Goal: Task Accomplishment & Management: Complete application form

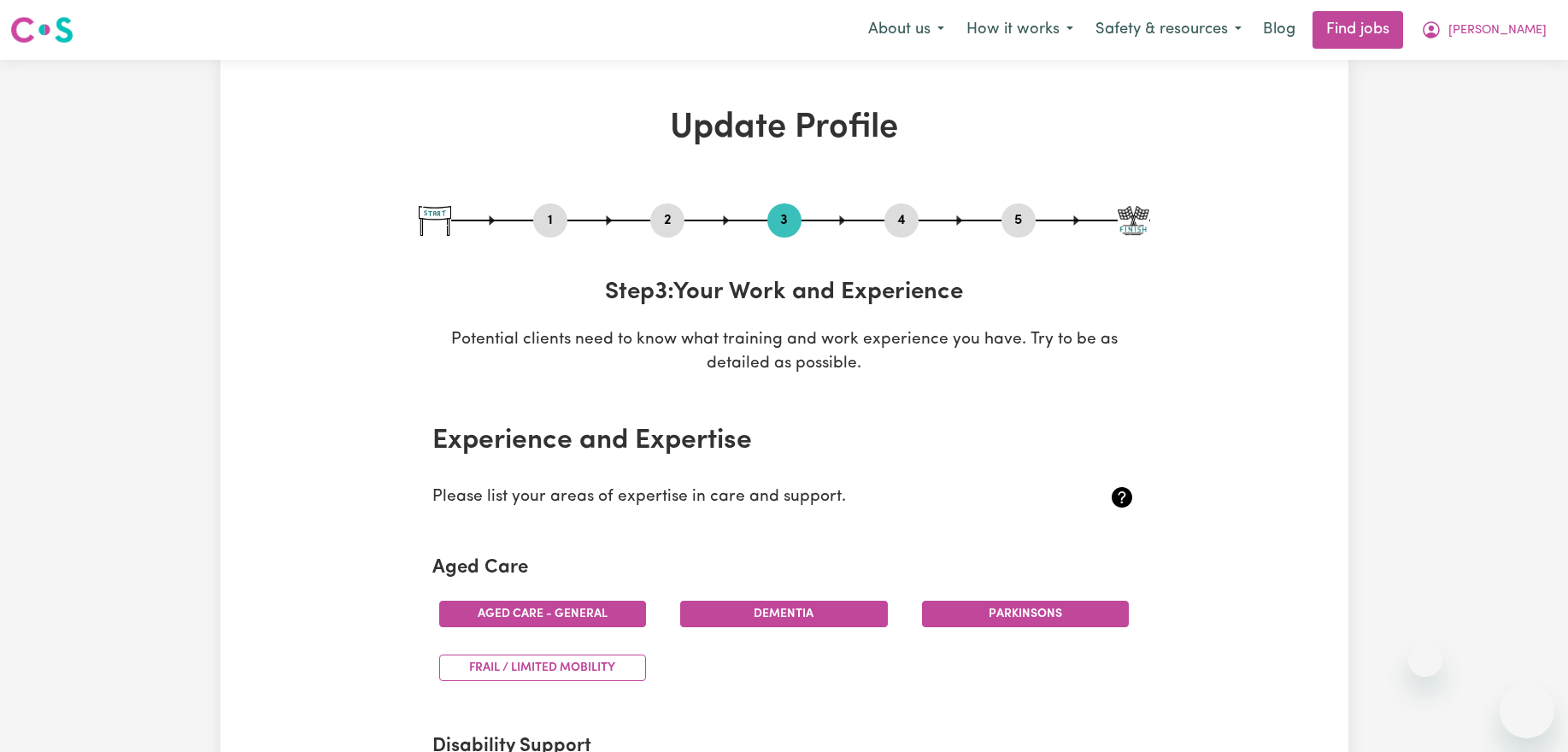
select select "2023"
select select "2025"
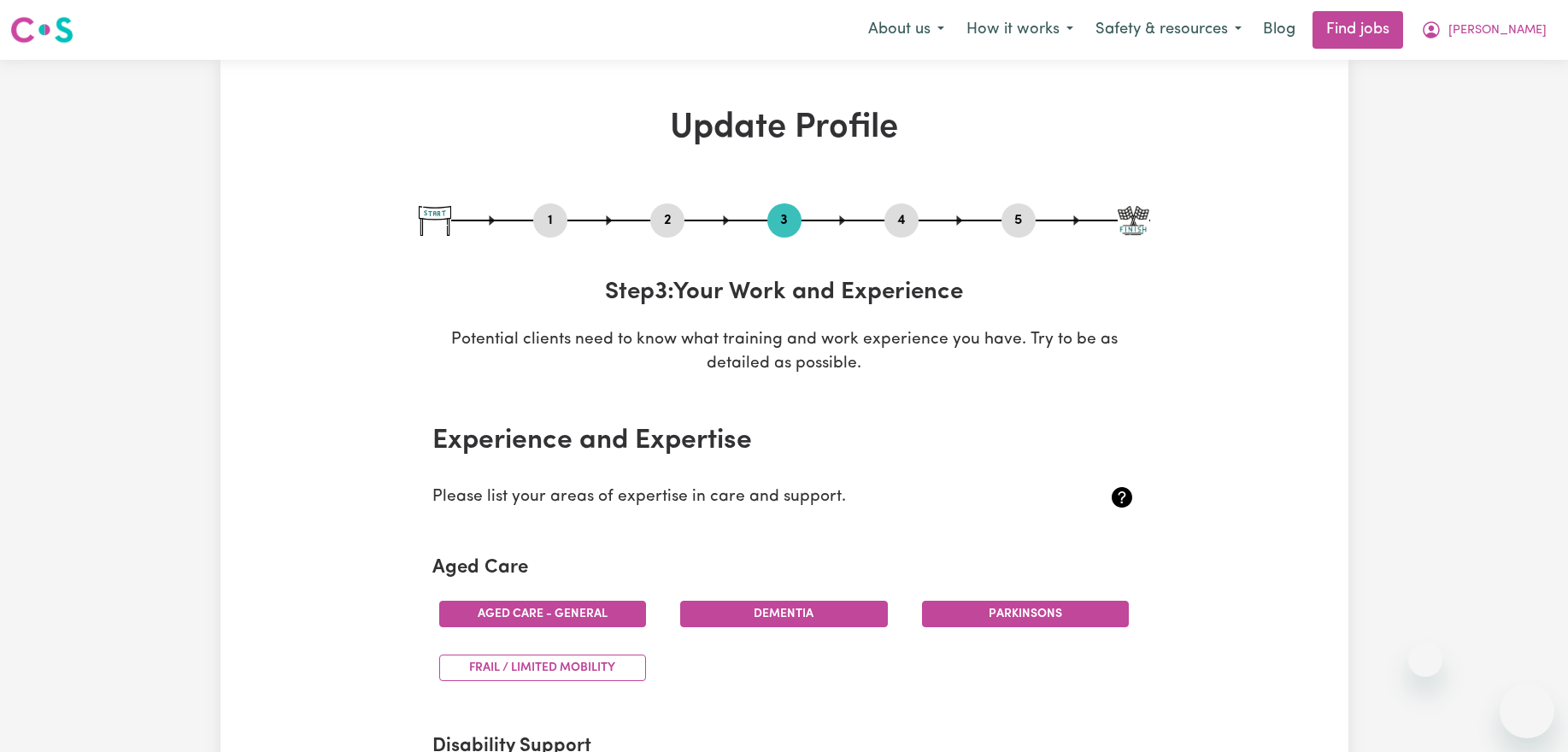
select select "2025"
select select "Assist clients with medication [HLTHPS006]"
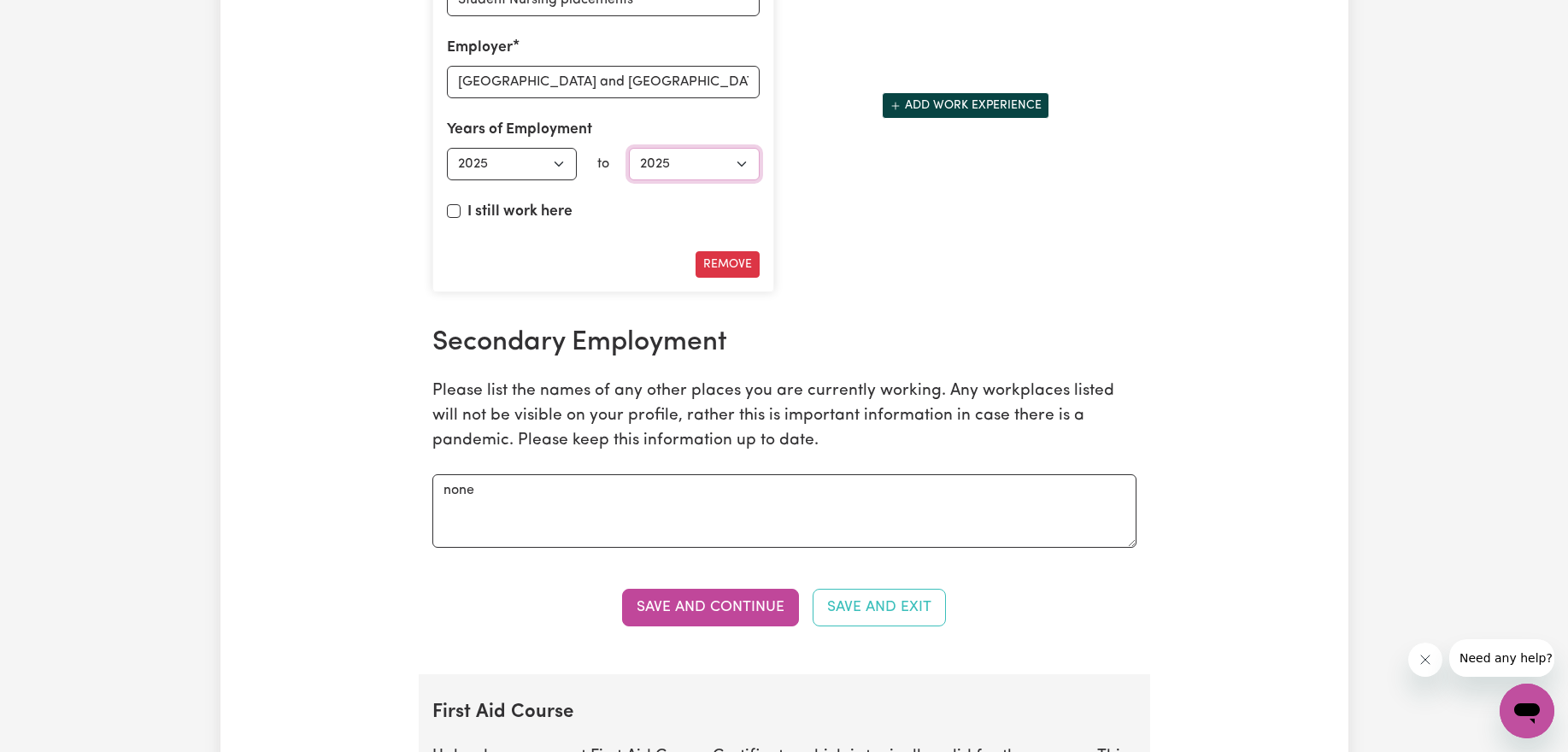
scroll to position [3174, 0]
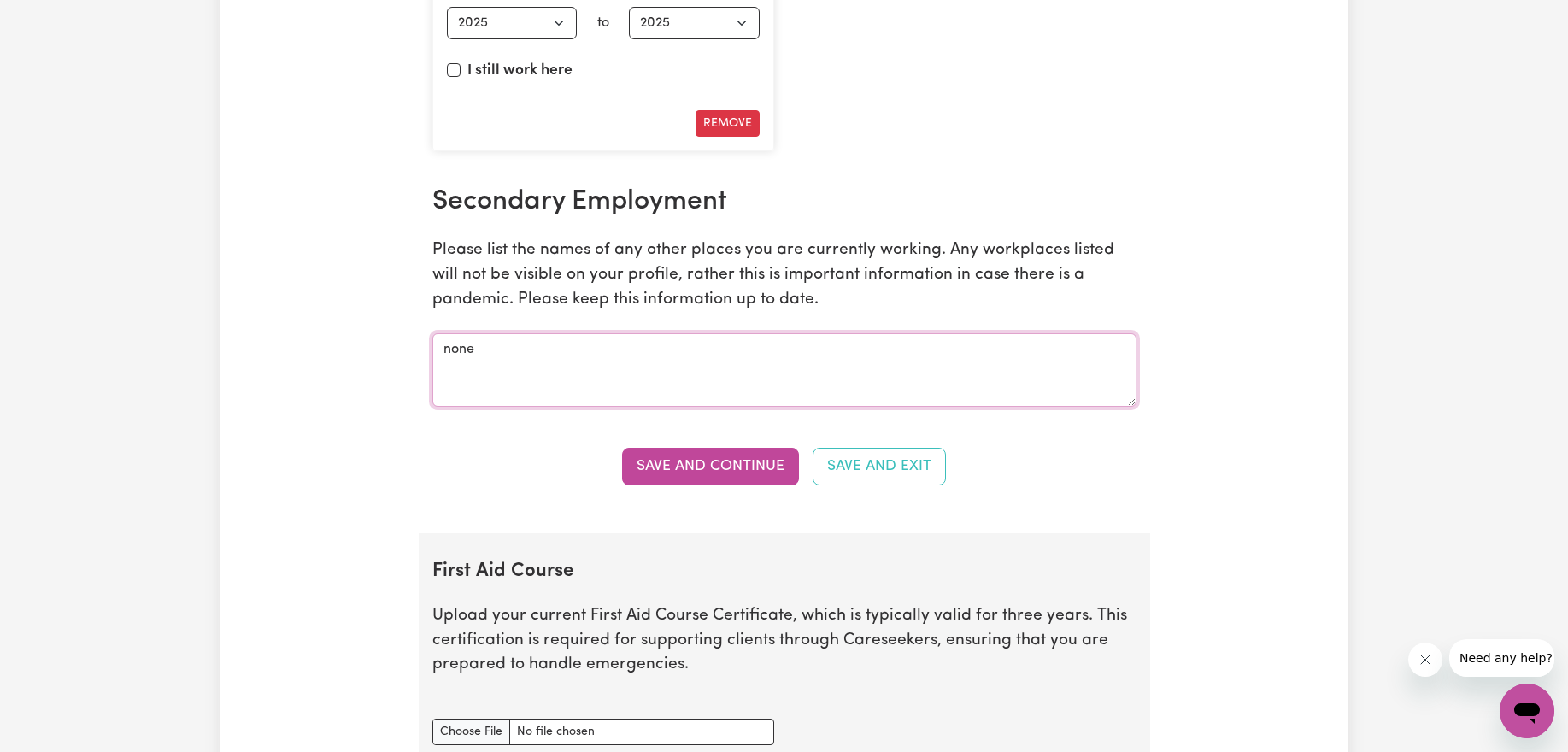
click at [556, 351] on textarea "none" at bounding box center [784, 369] width 704 height 73
click at [730, 475] on button "Save and Continue" at bounding box center [710, 467] width 177 height 38
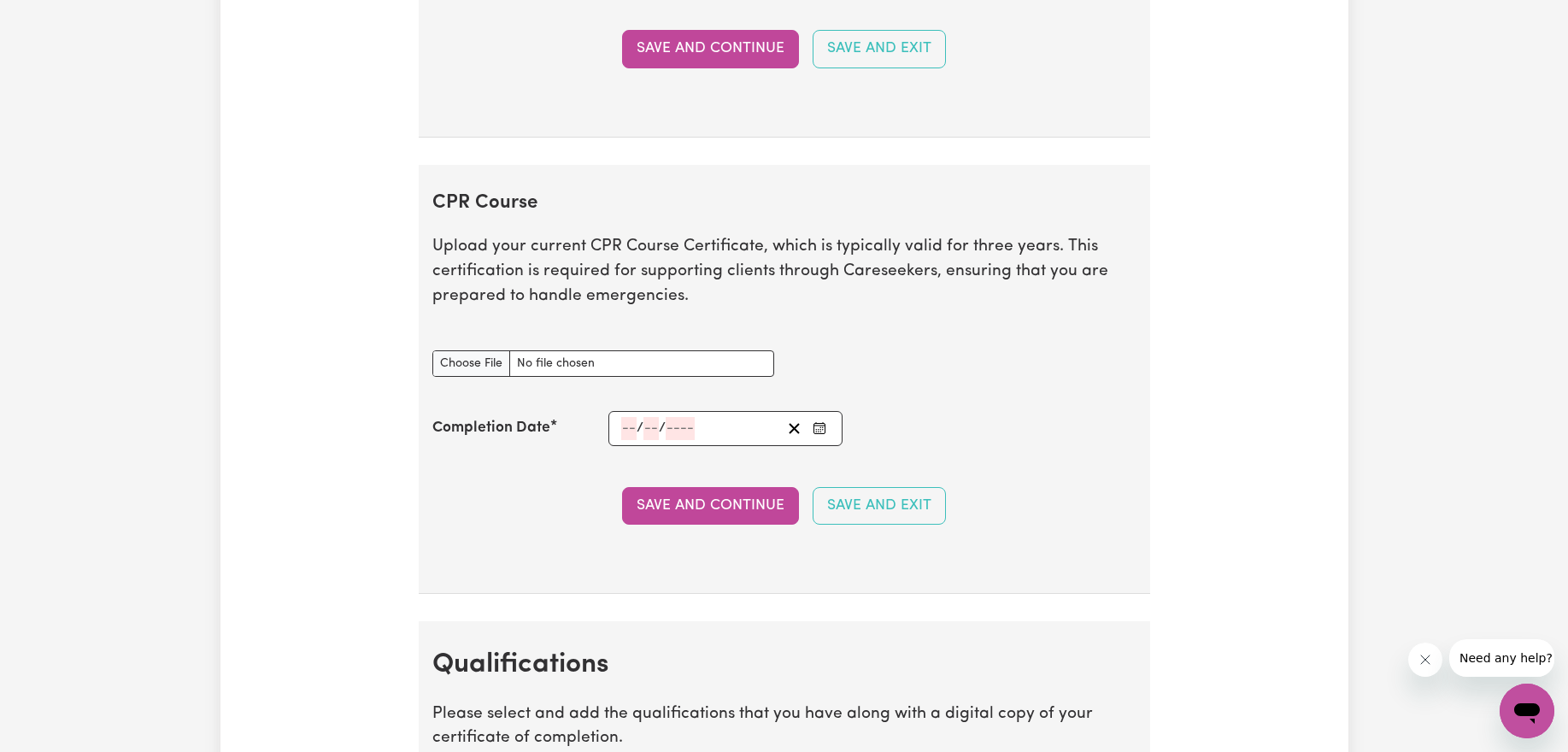
scroll to position [4001, 0]
click at [548, 308] on p "Upload your current CPR Course Certificate, which is typically valid for three …" at bounding box center [784, 270] width 704 height 73
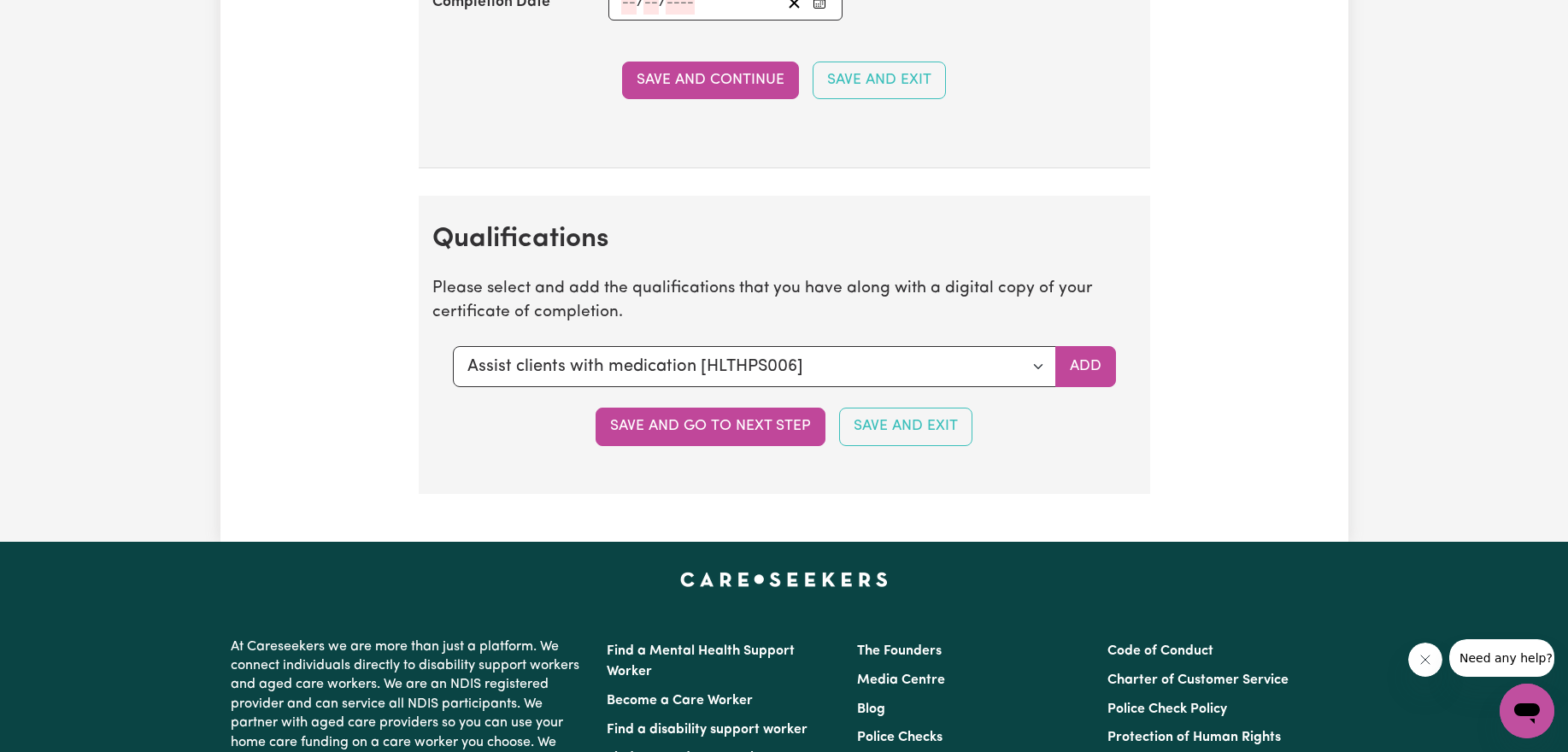
scroll to position [4354, 0]
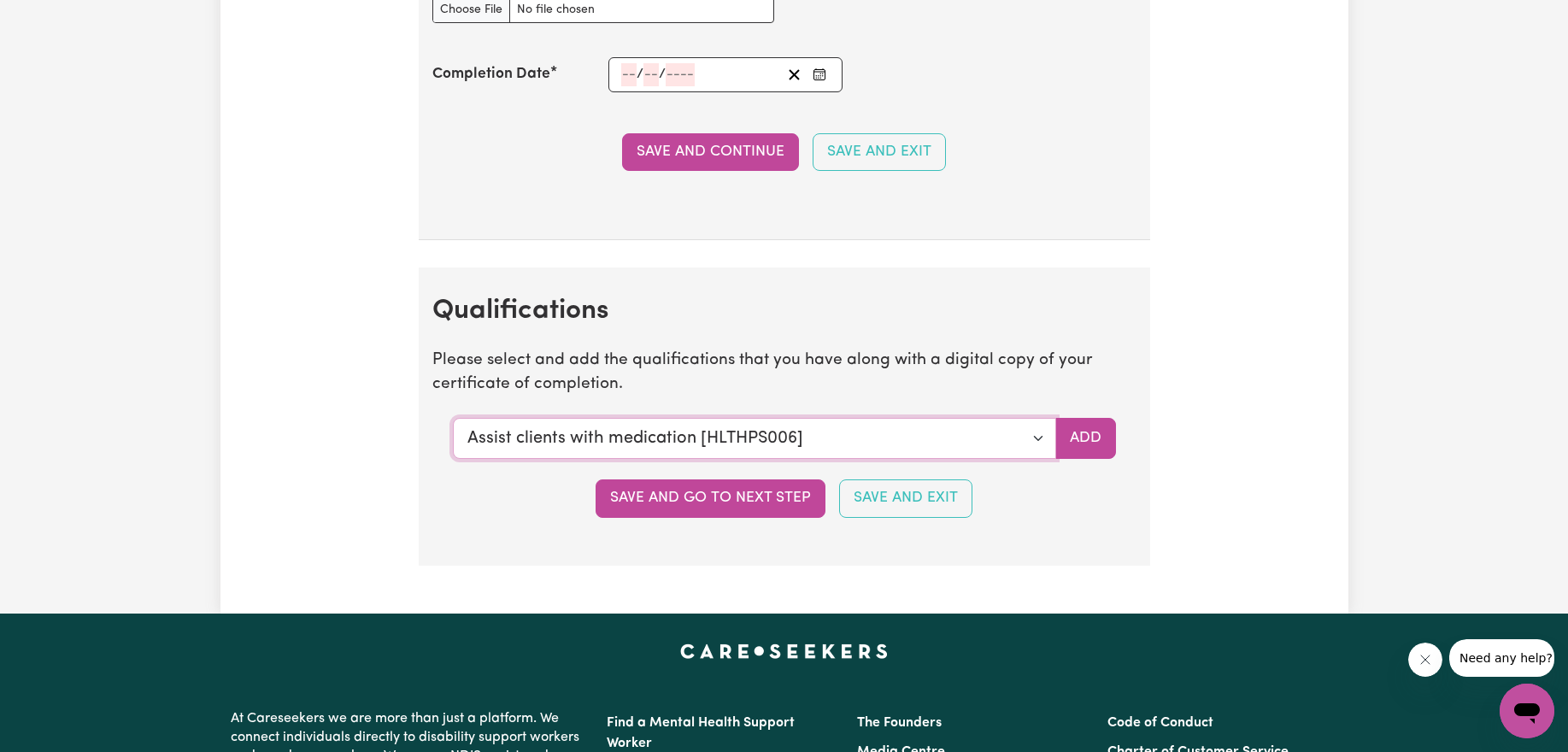
click at [998, 434] on select "Select a qualification to add... Certificate III (Individual Support) Certifica…" at bounding box center [753, 439] width 603 height 41
click at [1039, 442] on select "Select a qualification to add... Certificate III (Individual Support) Certifica…" at bounding box center [753, 439] width 603 height 41
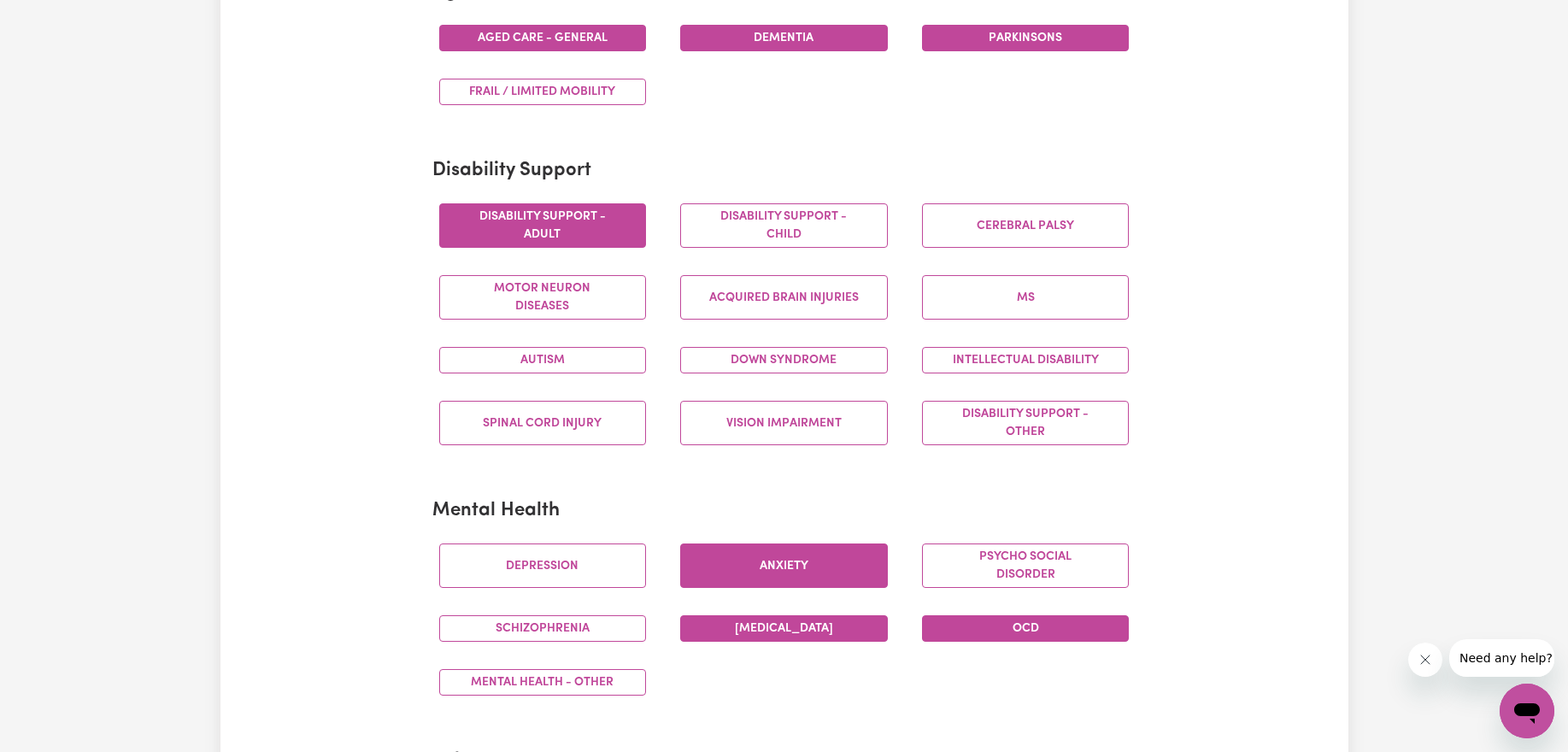
scroll to position [578, 0]
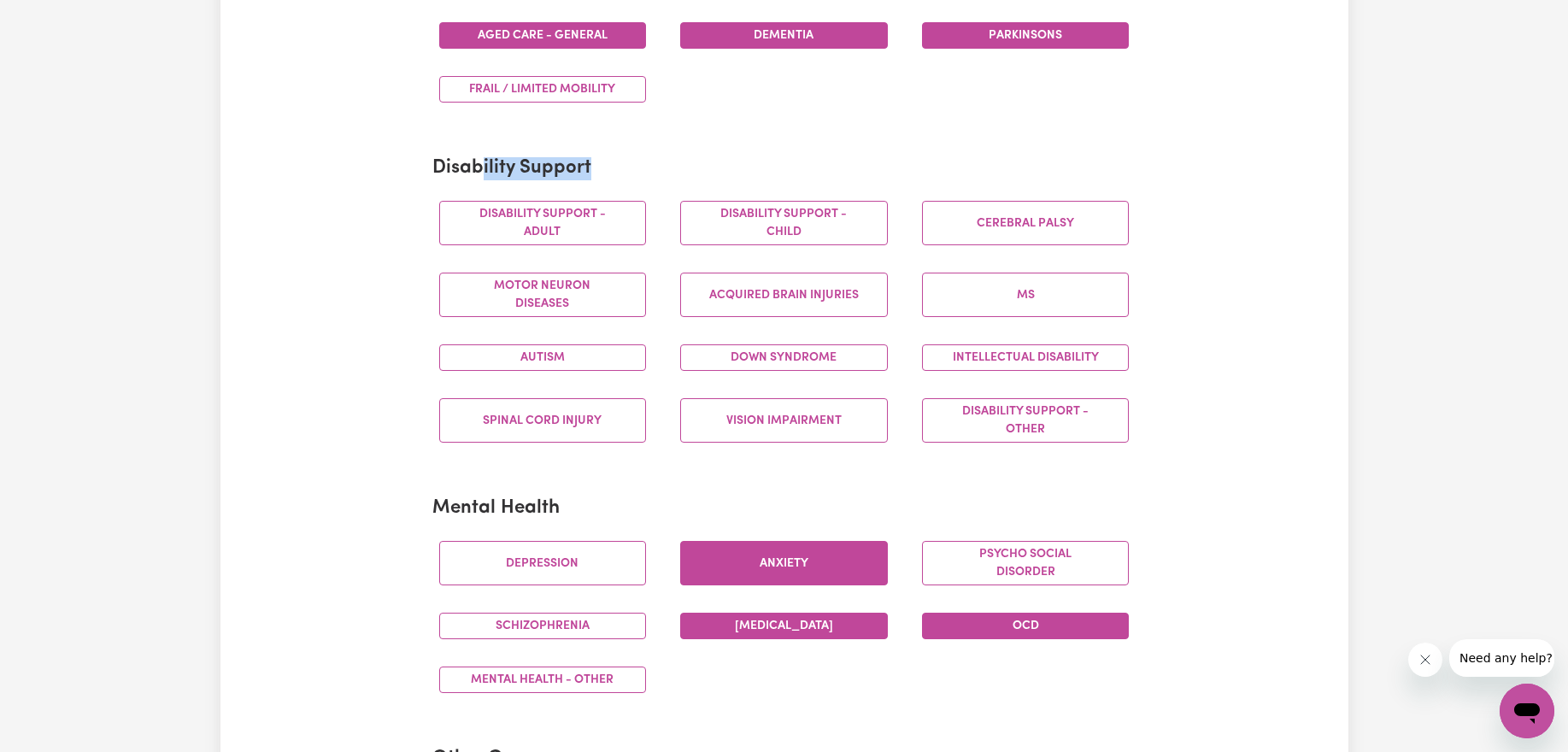
drag, startPoint x: 667, startPoint y: 175, endPoint x: 483, endPoint y: 170, distance: 184.1
click at [482, 170] on h2 "Disability Support" at bounding box center [784, 169] width 704 height 23
click at [525, 163] on h2 "Disability Support" at bounding box center [784, 169] width 704 height 23
drag, startPoint x: 518, startPoint y: 169, endPoint x: 627, endPoint y: 186, distance: 110.3
click at [627, 186] on section "Disability Support Disability support - Adult Disability support - Child [MEDIC…" at bounding box center [784, 306] width 704 height 326
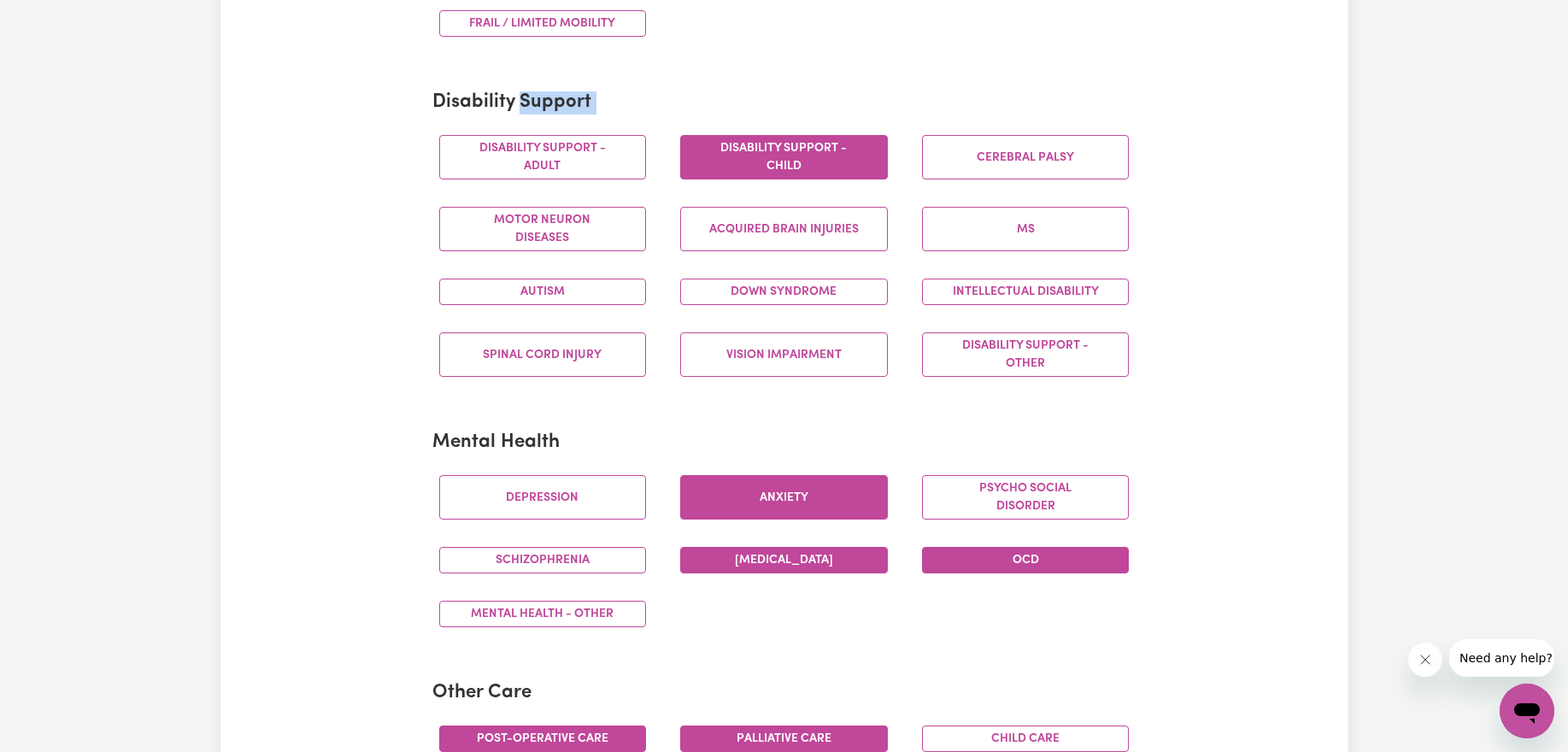
scroll to position [650, 0]
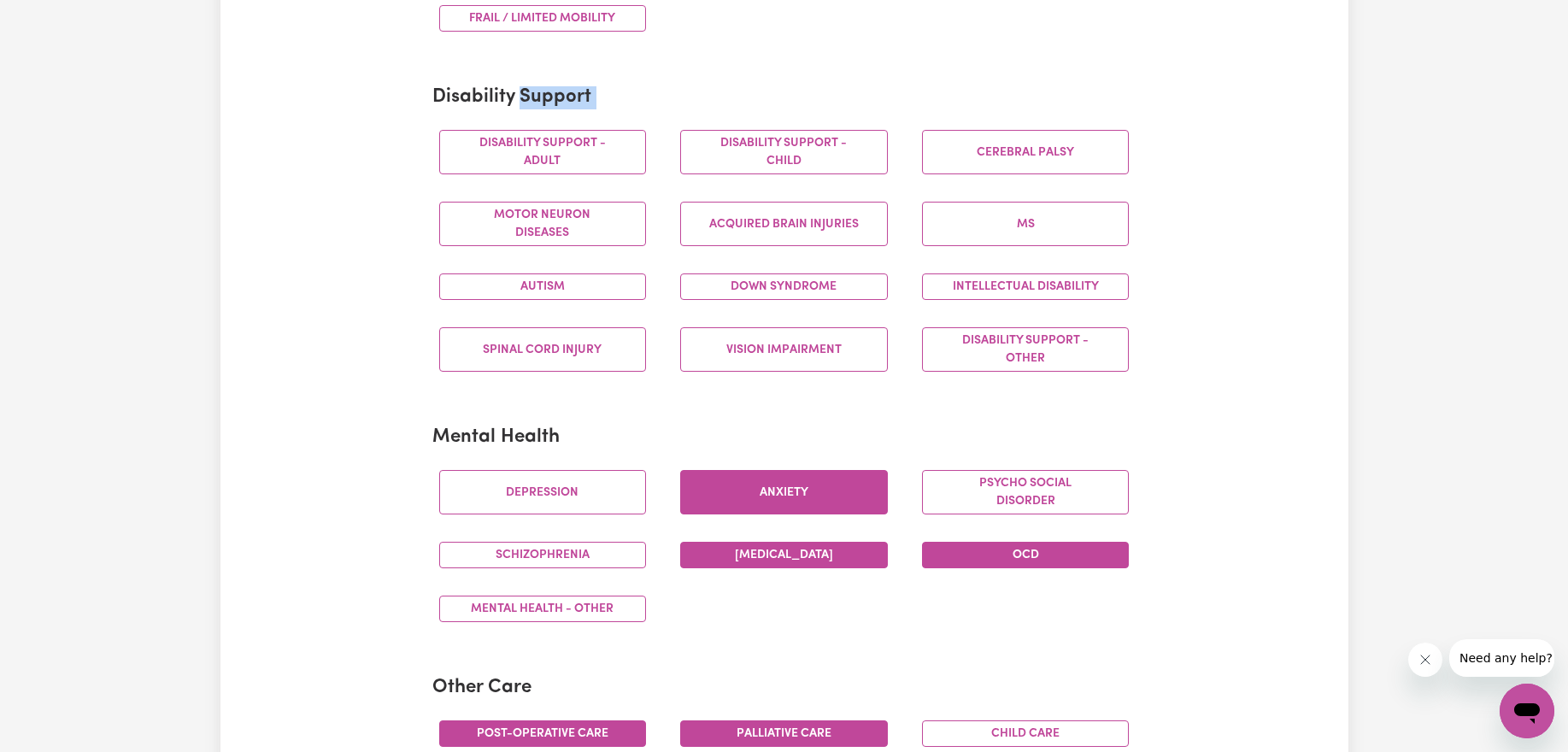
click at [600, 95] on h2 "Disability Support" at bounding box center [784, 97] width 704 height 23
drag, startPoint x: 591, startPoint y: 101, endPoint x: 522, endPoint y: 95, distance: 69.3
click at [522, 95] on h2 "Disability Support" at bounding box center [784, 97] width 704 height 23
click at [635, 99] on h2 "Disability Support" at bounding box center [784, 97] width 704 height 23
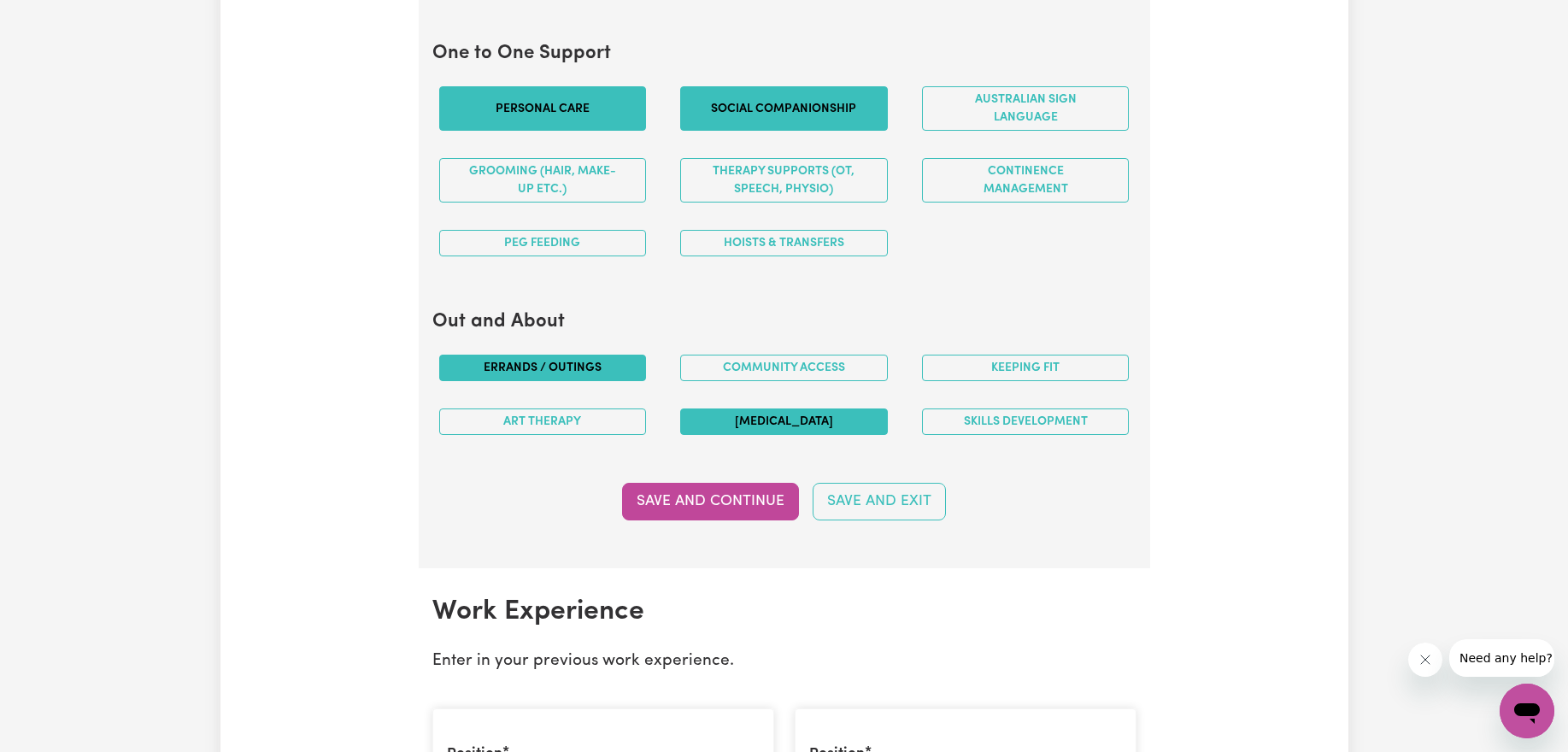
scroll to position [1895, 0]
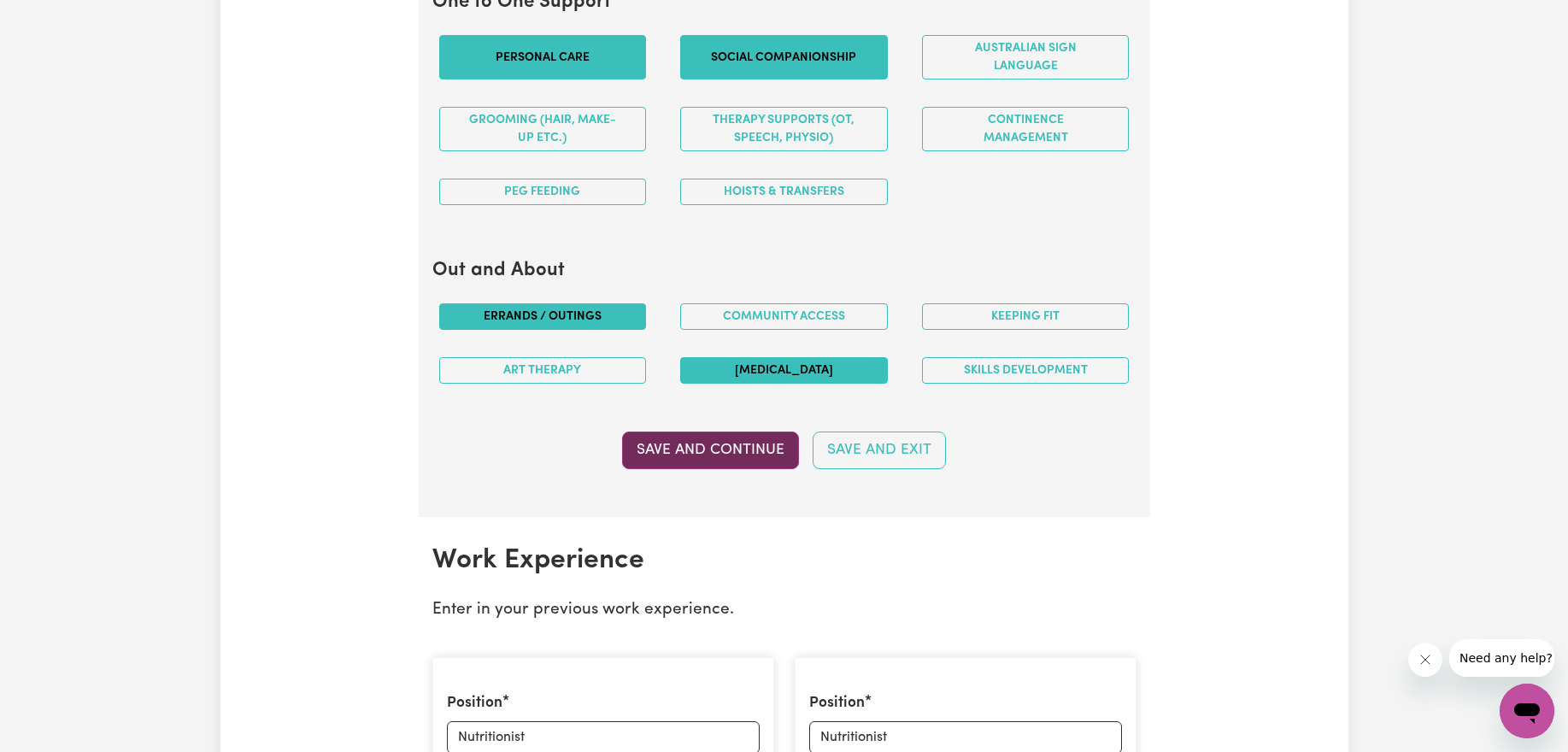
click at [778, 443] on button "Save and Continue" at bounding box center [710, 451] width 177 height 38
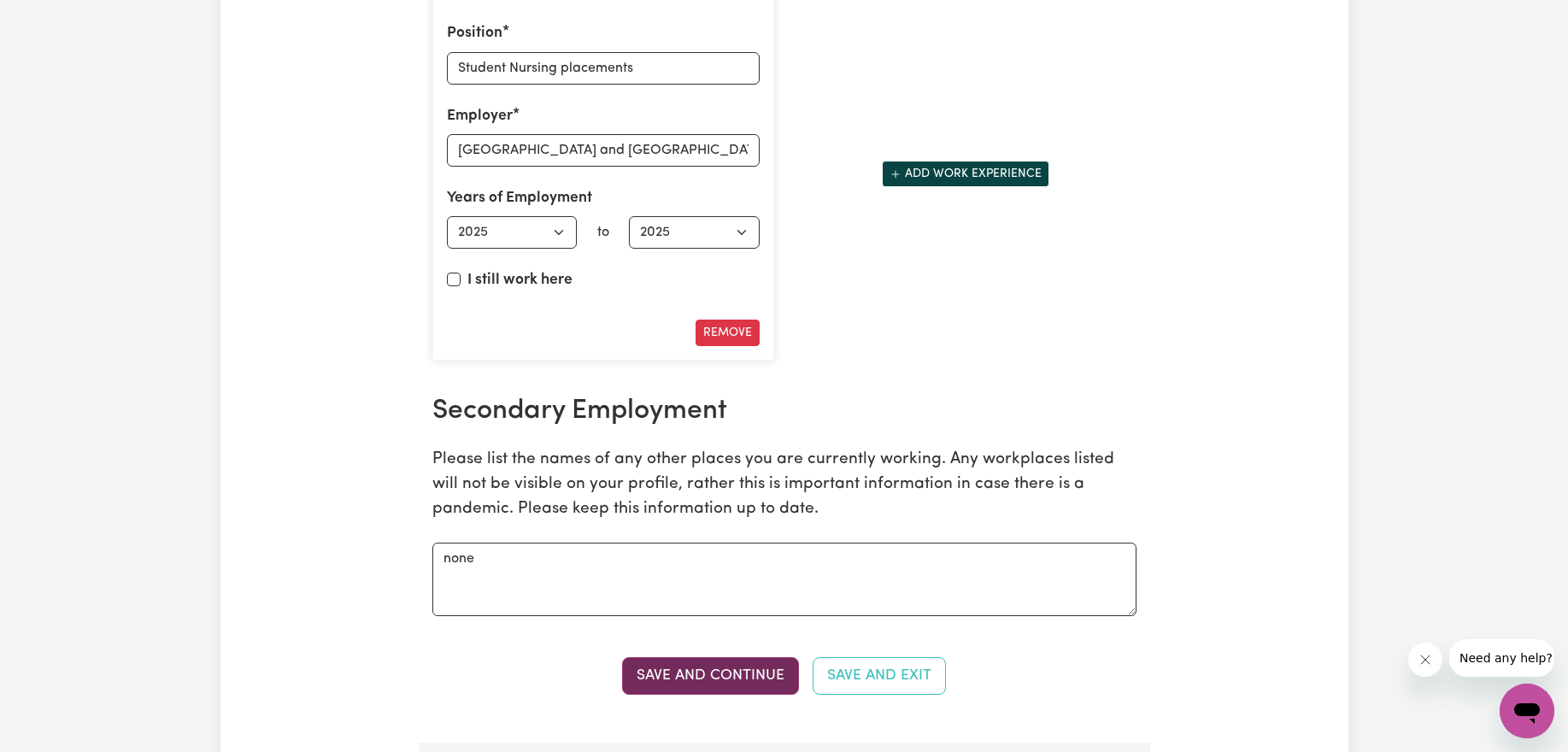
scroll to position [2968, 0]
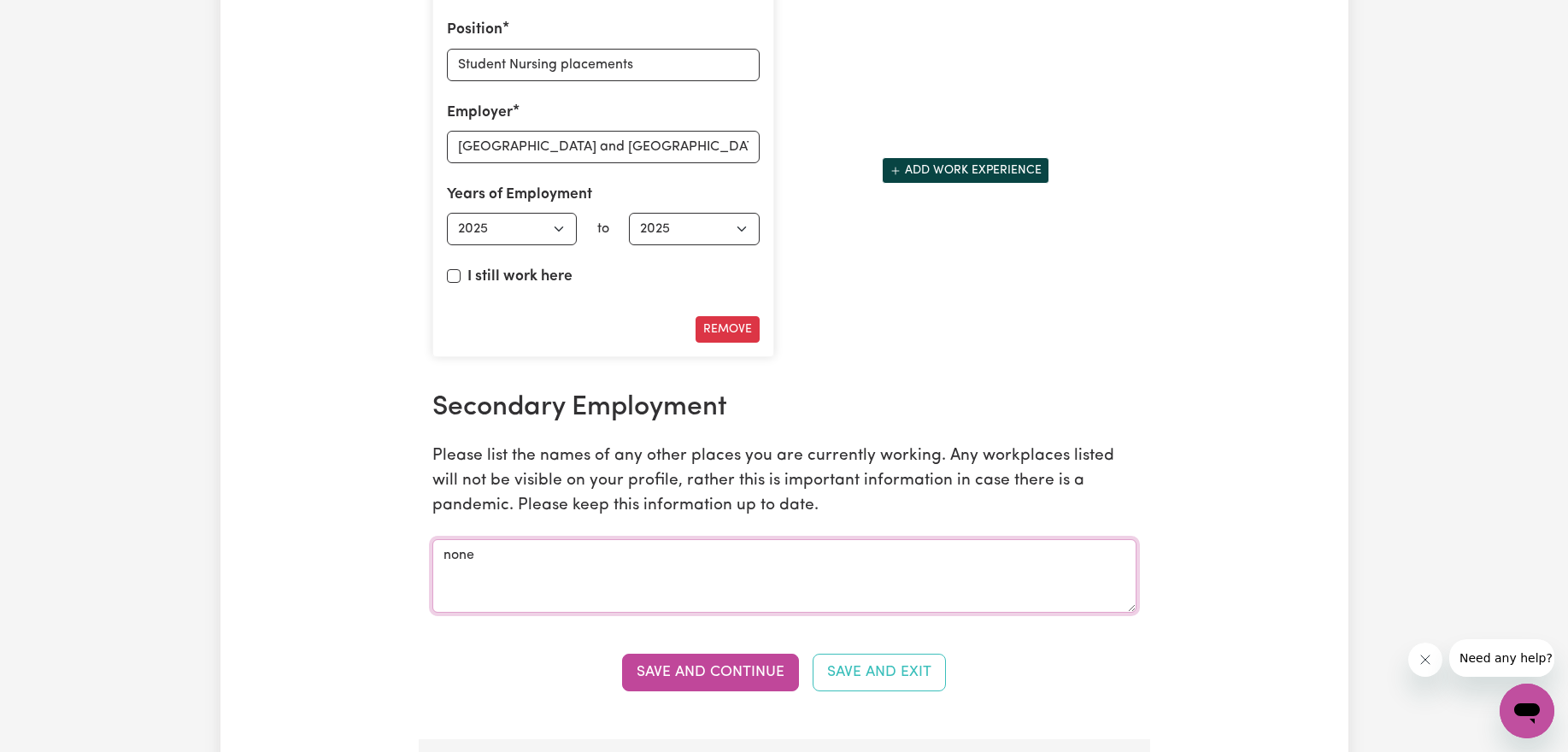
click at [631, 554] on textarea "none" at bounding box center [784, 576] width 704 height 73
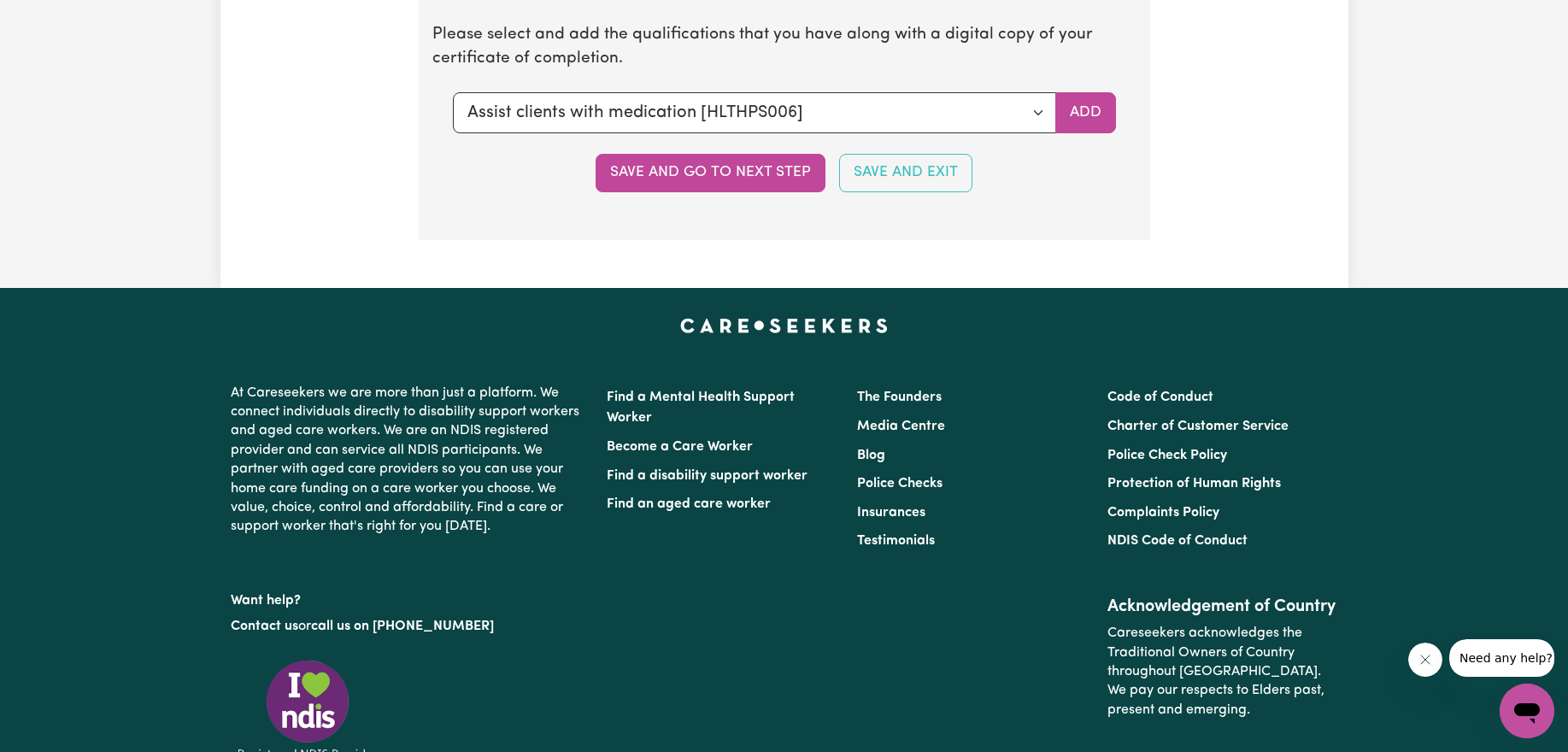
scroll to position [4625, 0]
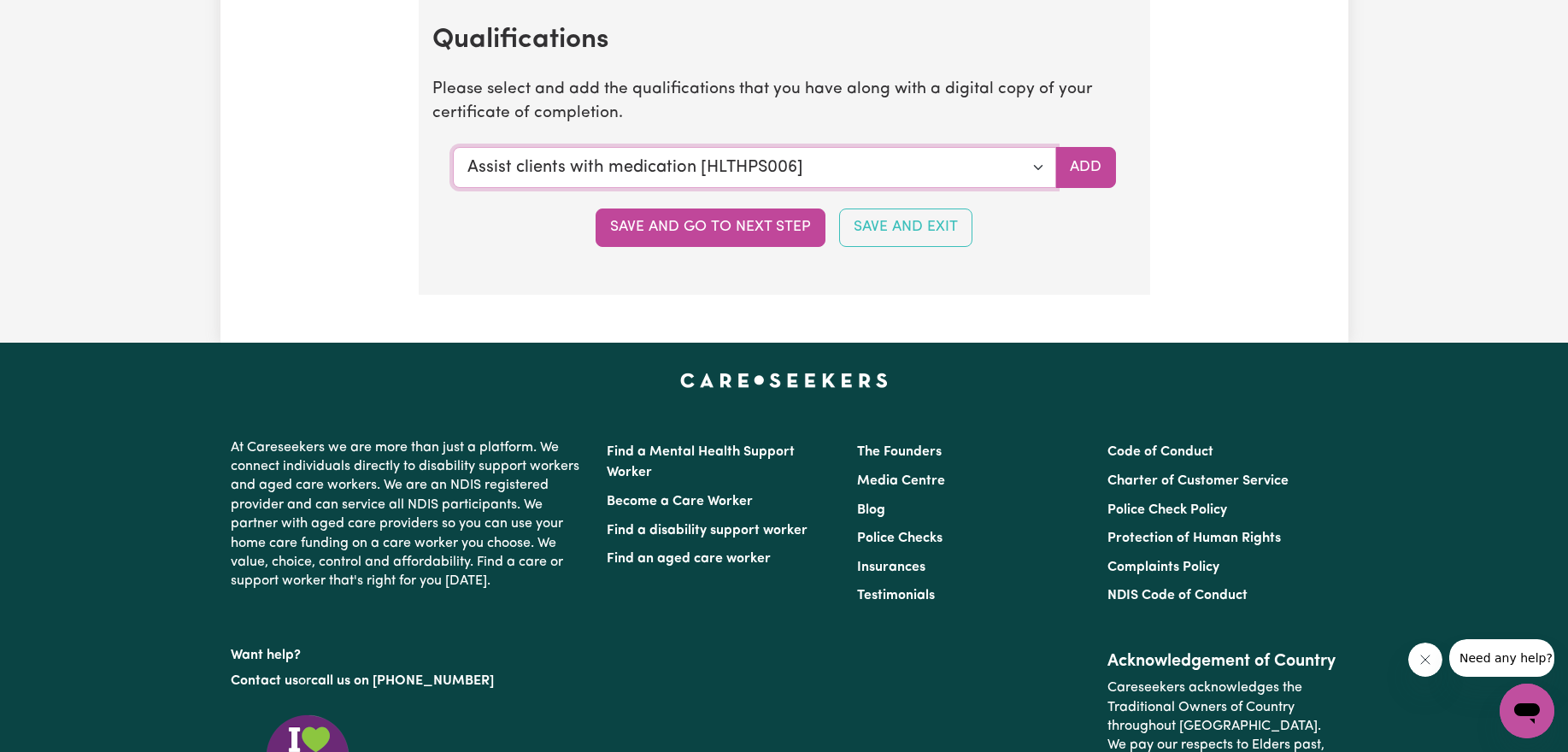
click at [1022, 166] on select "Select a qualification to add... Certificate III (Individual Support) Certifica…" at bounding box center [753, 168] width 603 height 41
click at [1035, 171] on select "Select a qualification to add... Certificate III (Individual Support) Certifica…" at bounding box center [753, 168] width 603 height 41
click at [1039, 170] on select "Select a qualification to add... Certificate III (Individual Support) Certifica…" at bounding box center [753, 168] width 603 height 41
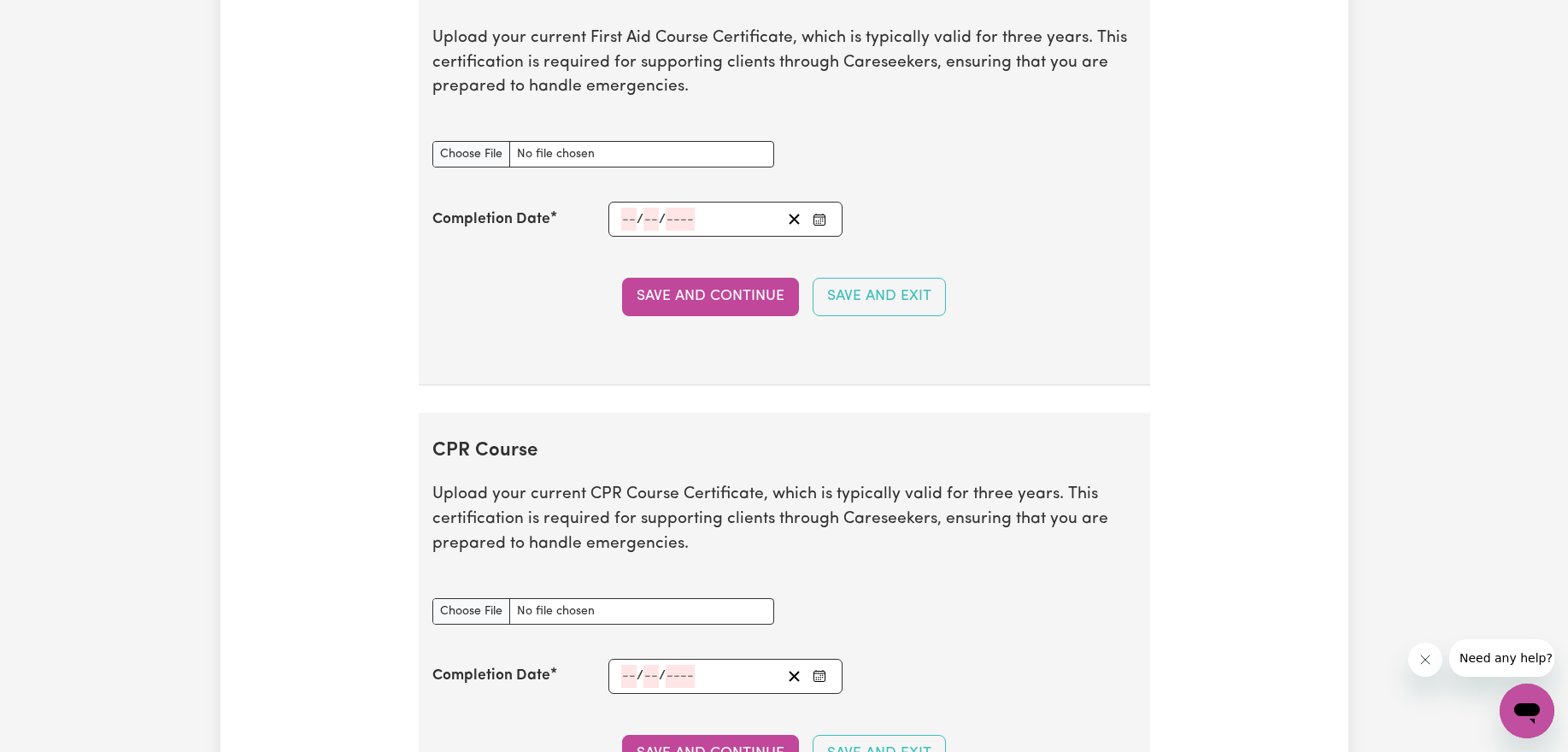
scroll to position [3753, 0]
